Goal: Navigation & Orientation: Find specific page/section

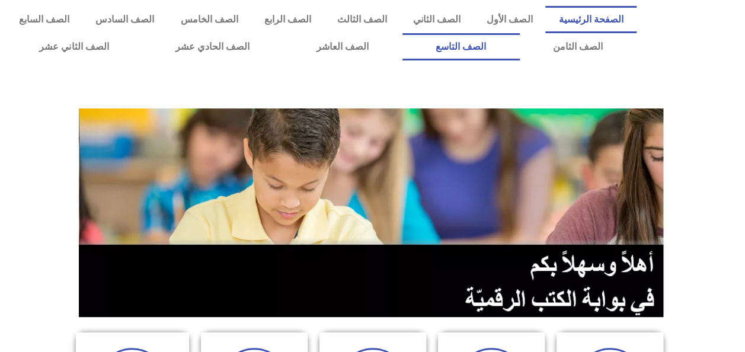
click at [520, 43] on link "الصف التاسع" at bounding box center [461, 46] width 117 height 27
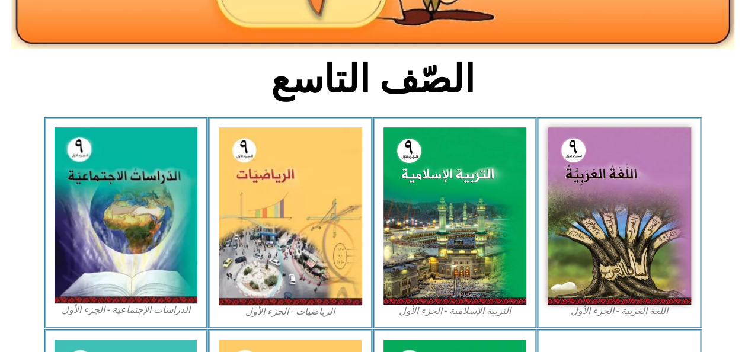
scroll to position [210, 0]
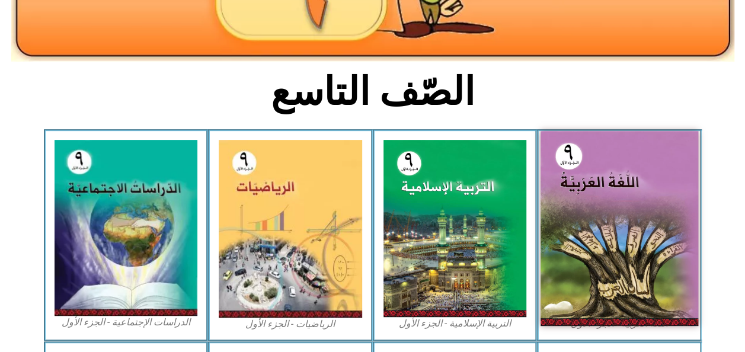
click at [611, 194] on img at bounding box center [620, 228] width 158 height 195
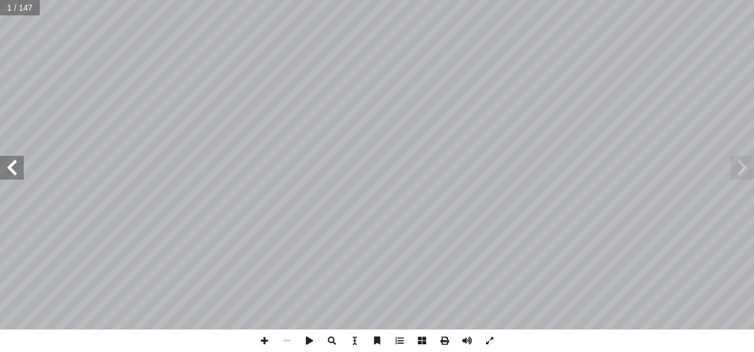
click at [8, 174] on span at bounding box center [12, 168] width 24 height 24
click at [7, 168] on span at bounding box center [12, 168] width 24 height 24
click at [9, 167] on span at bounding box center [12, 168] width 24 height 24
click at [260, 343] on span at bounding box center [264, 341] width 23 height 23
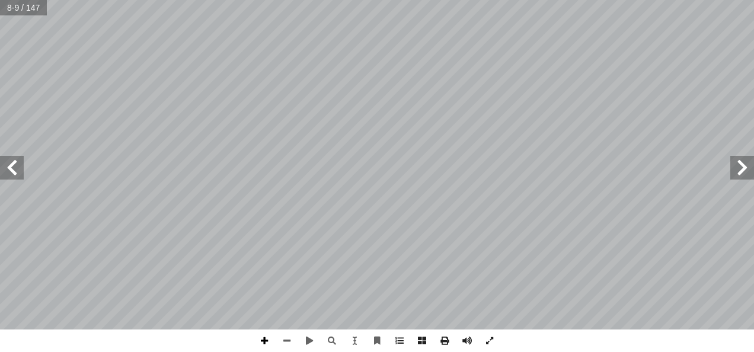
click at [261, 343] on span at bounding box center [264, 341] width 23 height 23
click at [288, 341] on span at bounding box center [287, 341] width 23 height 23
